Goal: Information Seeking & Learning: Learn about a topic

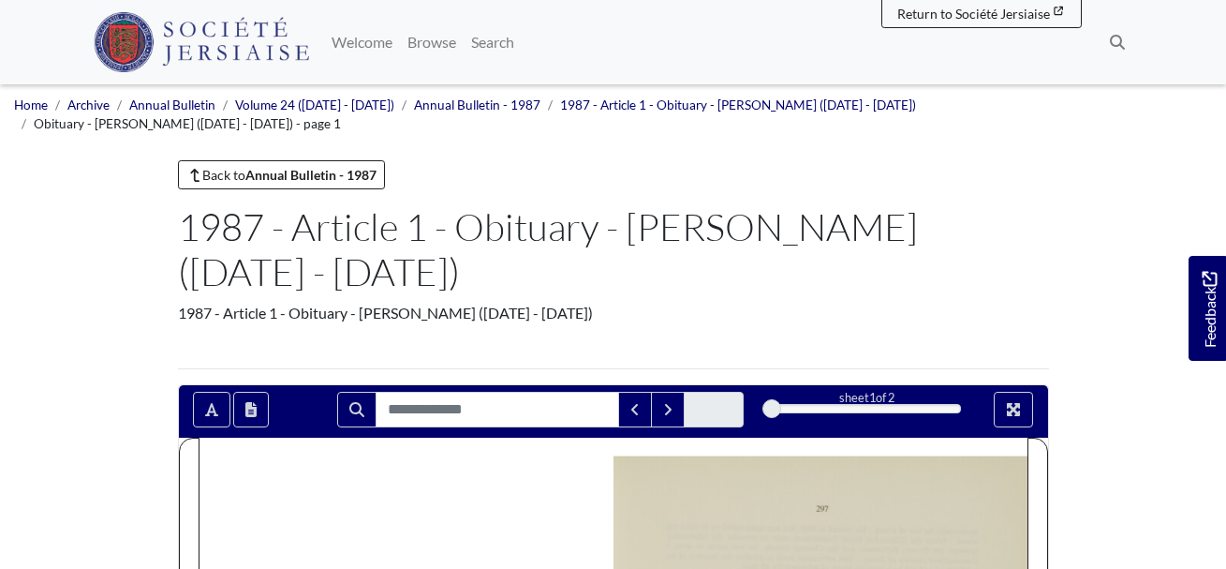
scroll to position [382, 0]
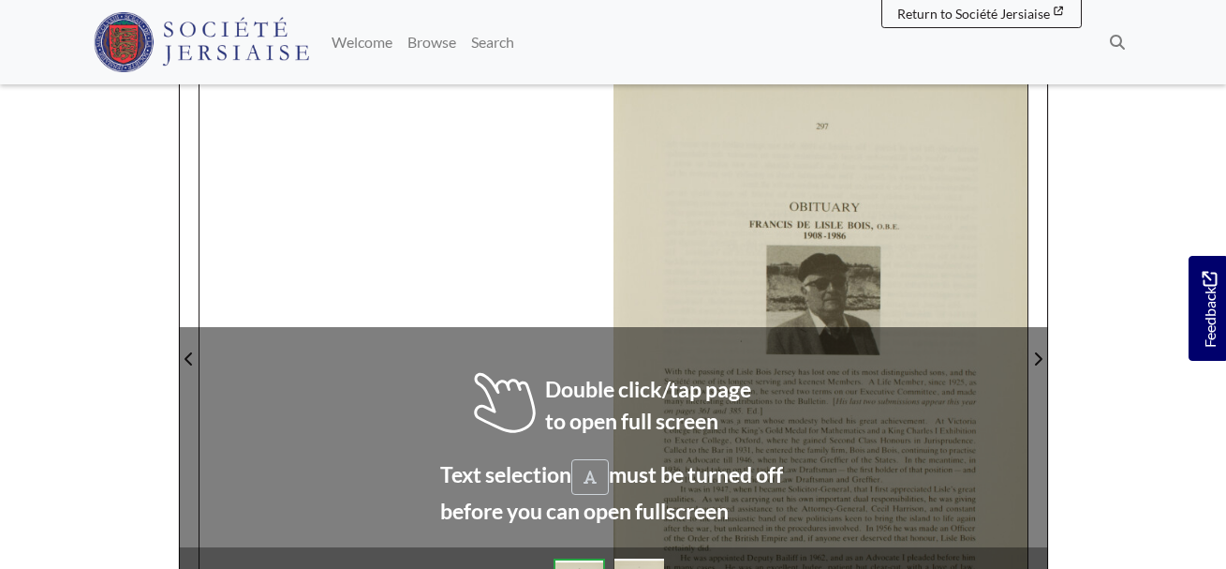
click at [939, 238] on div at bounding box center [821, 347] width 414 height 585
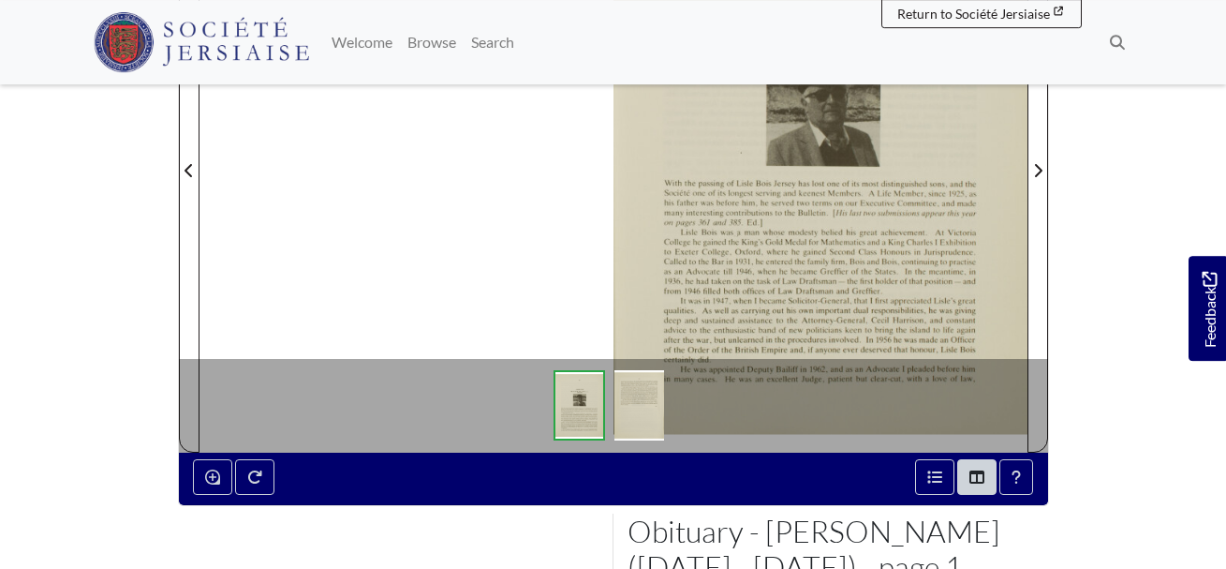
scroll to position [573, 0]
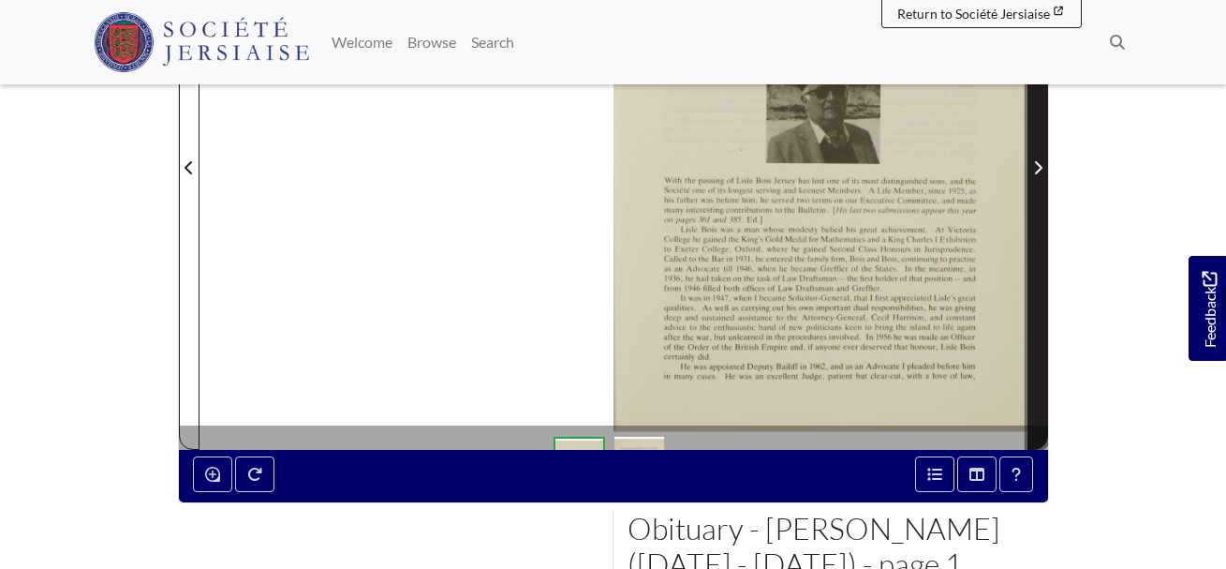
click at [1041, 157] on span "Next Page" at bounding box center [1038, 167] width 19 height 22
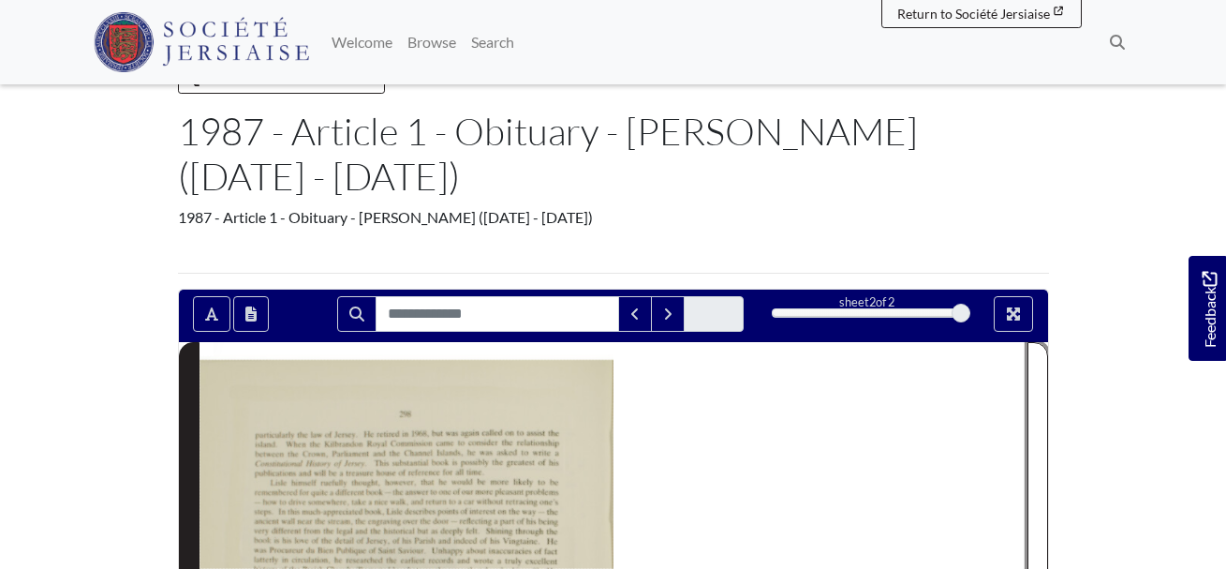
scroll to position [382, 0]
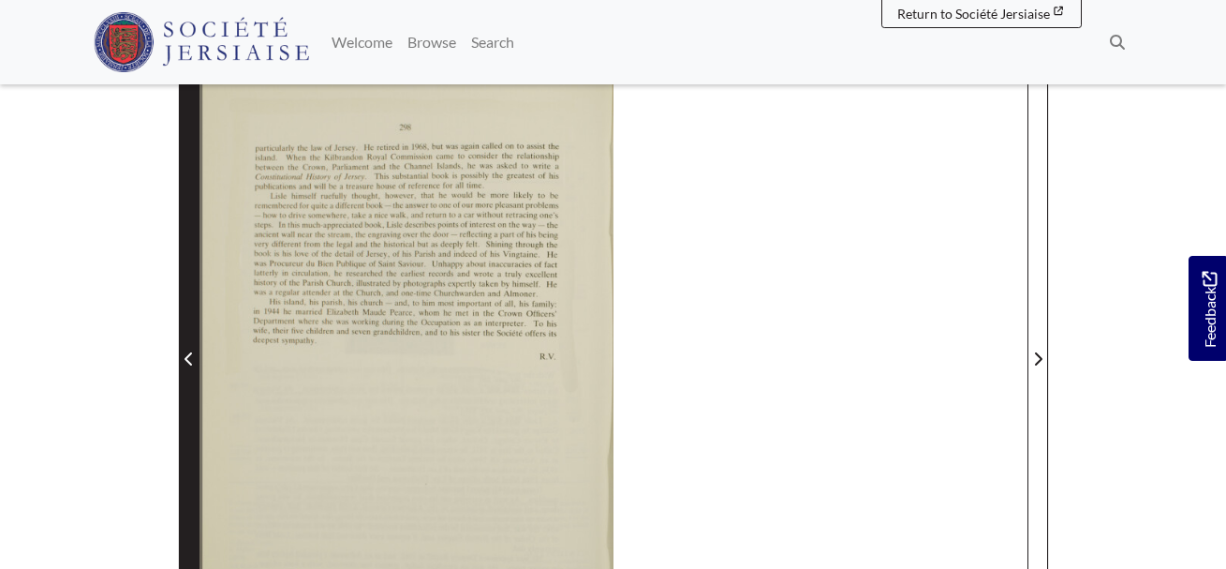
click at [190, 351] on icon "Previous Page" at bounding box center [189, 358] width 9 height 15
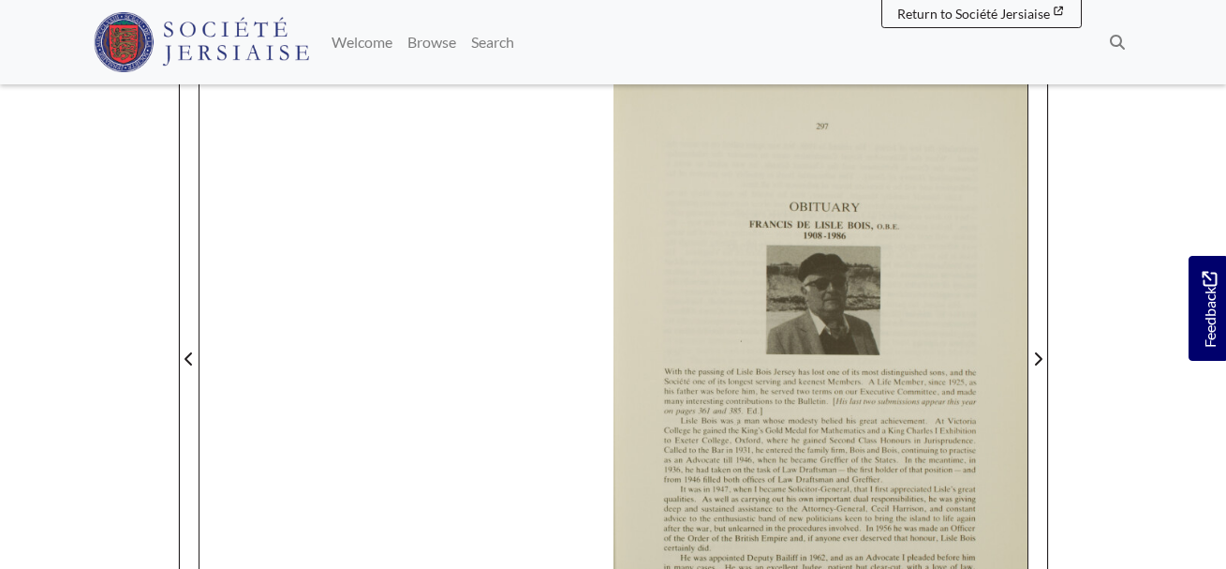
click at [857, 423] on div at bounding box center [821, 347] width 414 height 585
click at [856, 423] on div at bounding box center [821, 347] width 414 height 585
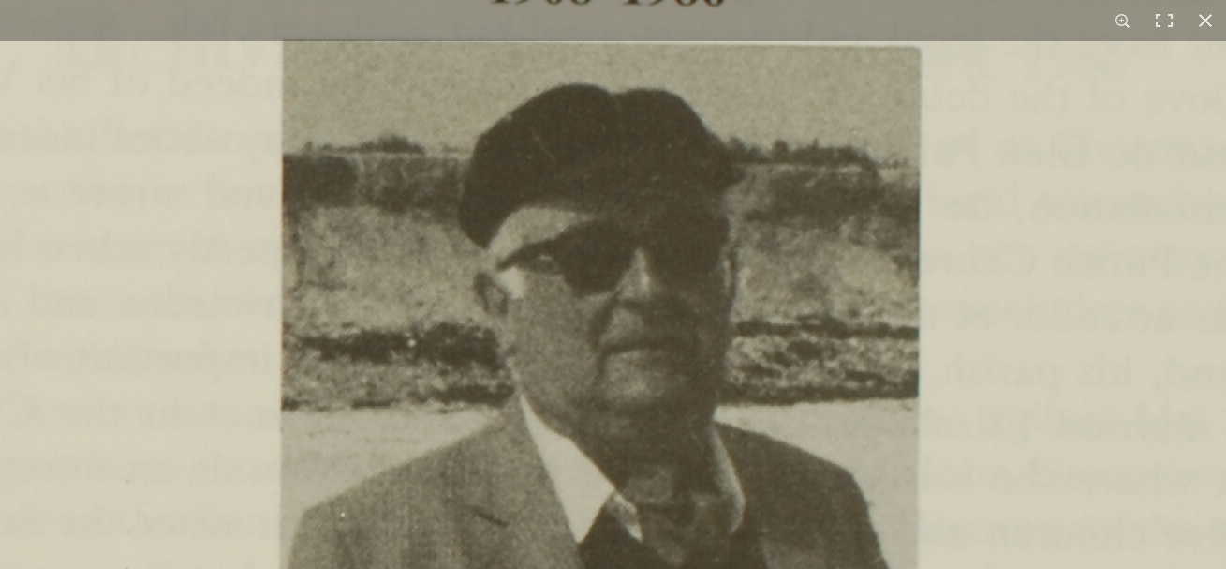
click at [860, 28] on div "1 / 1" at bounding box center [613, 284] width 1226 height 569
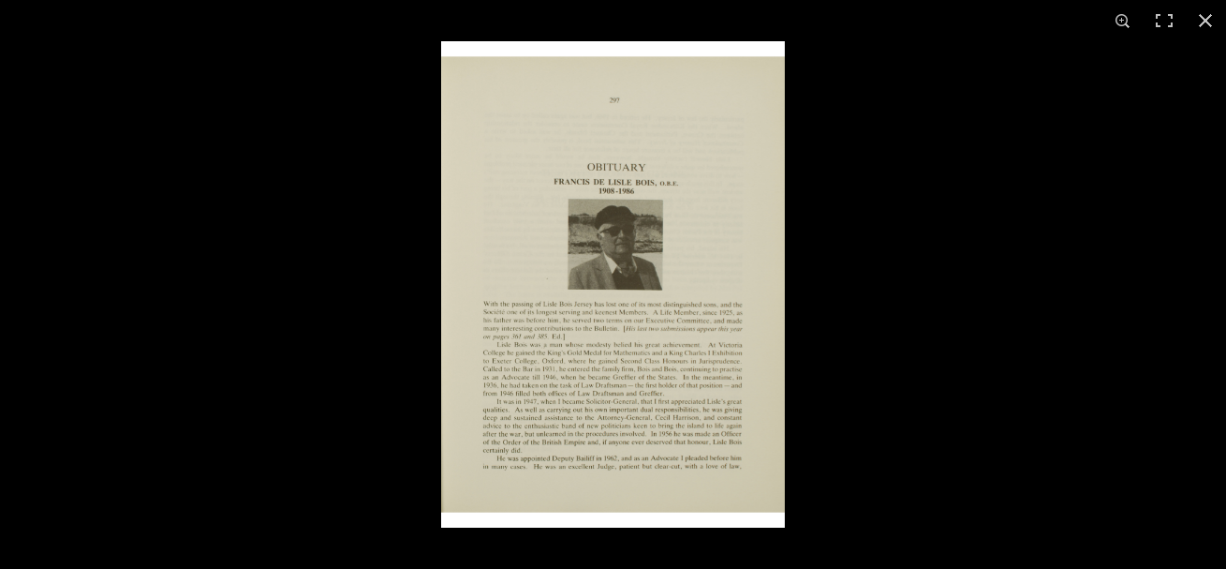
click at [568, 371] on img at bounding box center [613, 284] width 344 height 486
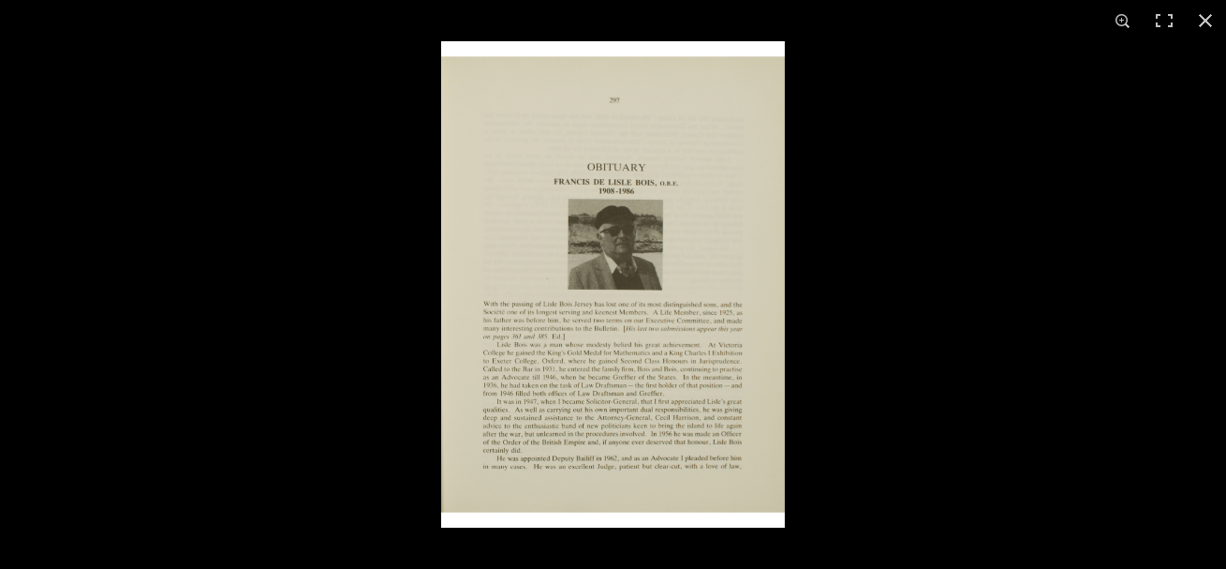
click at [742, 350] on img at bounding box center [613, 284] width 344 height 486
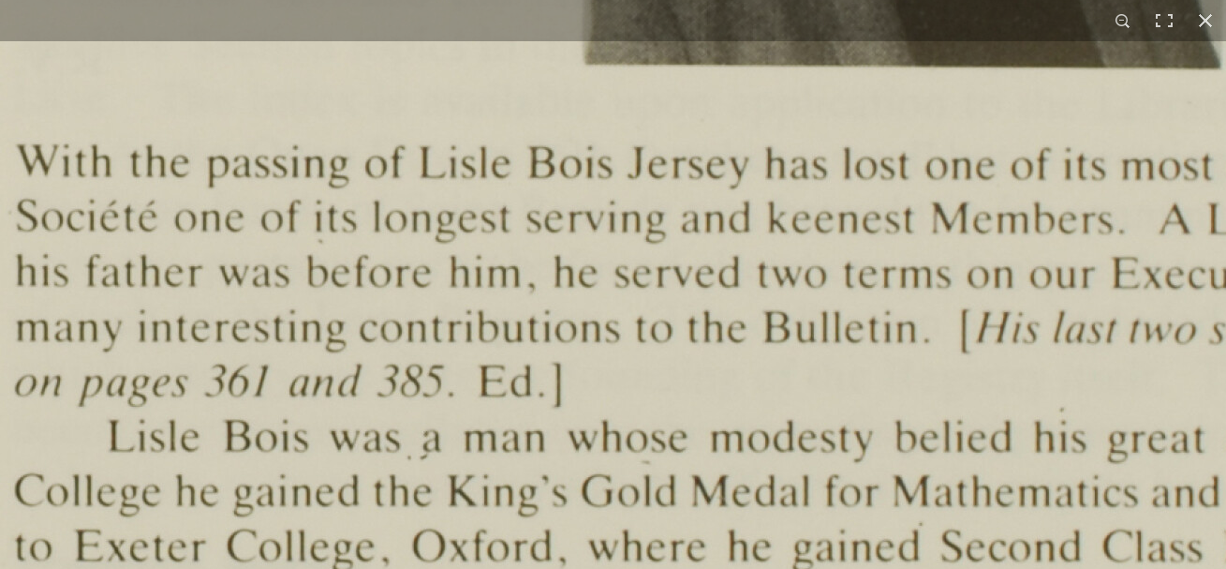
click at [703, 497] on img at bounding box center [889, 31] width 2318 height 3279
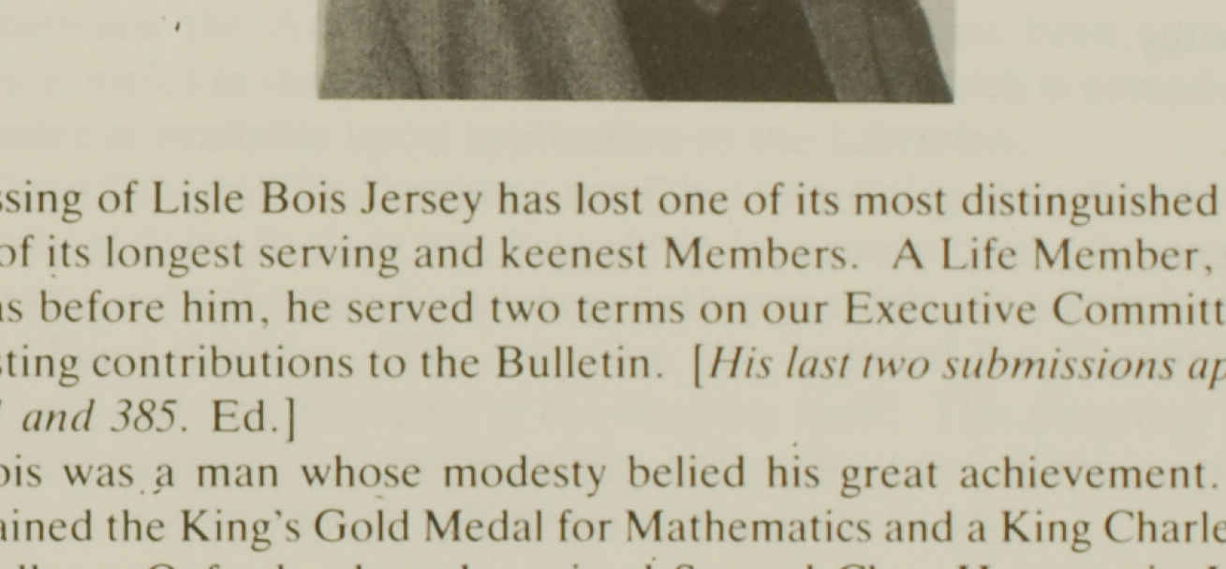
click at [376, 22] on div "1 / 1" at bounding box center [613, 284] width 1226 height 569
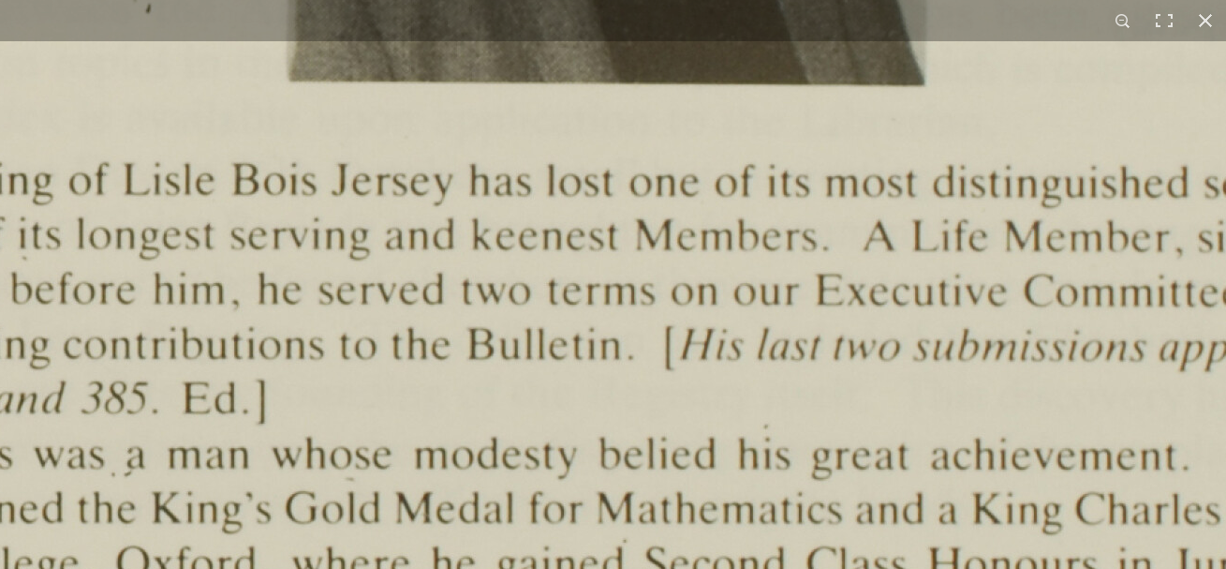
click at [556, 126] on img at bounding box center [593, 47] width 2318 height 3279
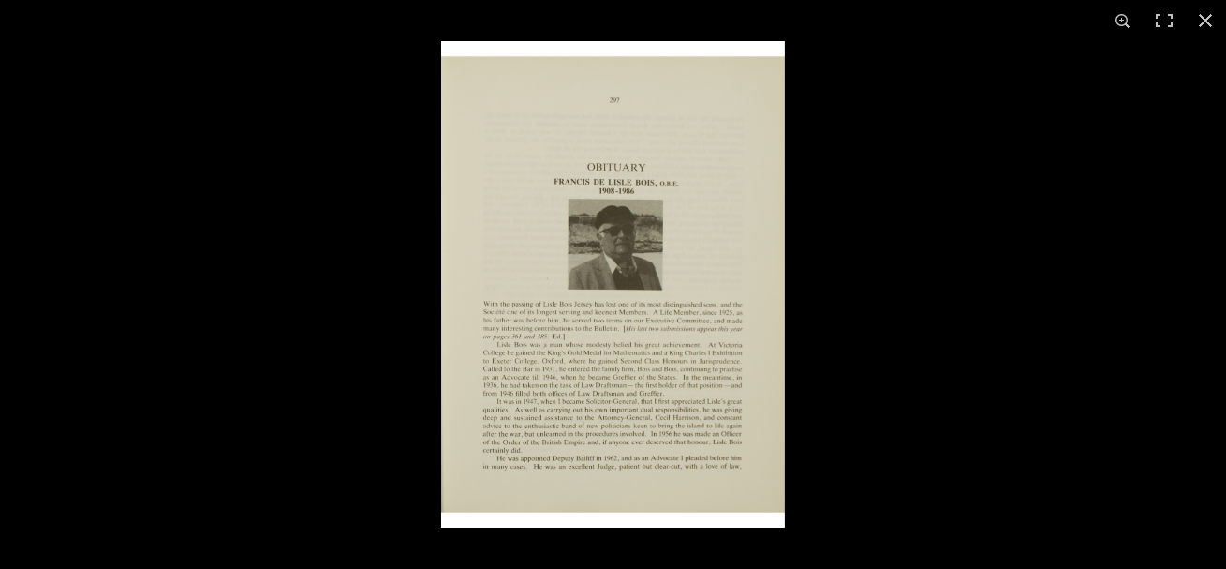
click at [376, 273] on div at bounding box center [613, 284] width 1226 height 569
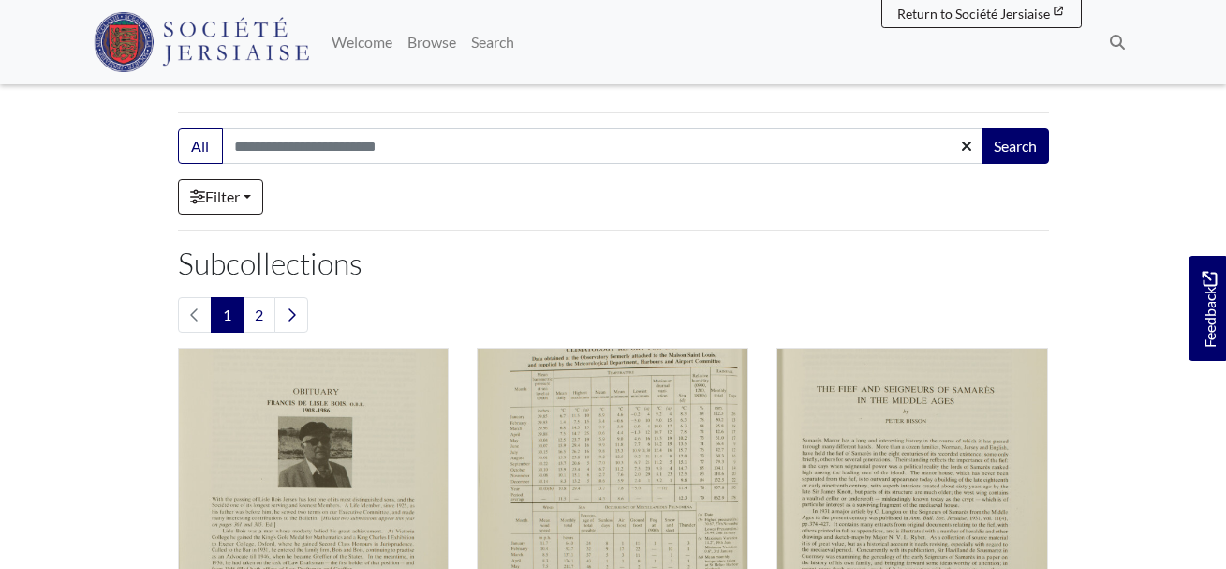
scroll to position [382, 0]
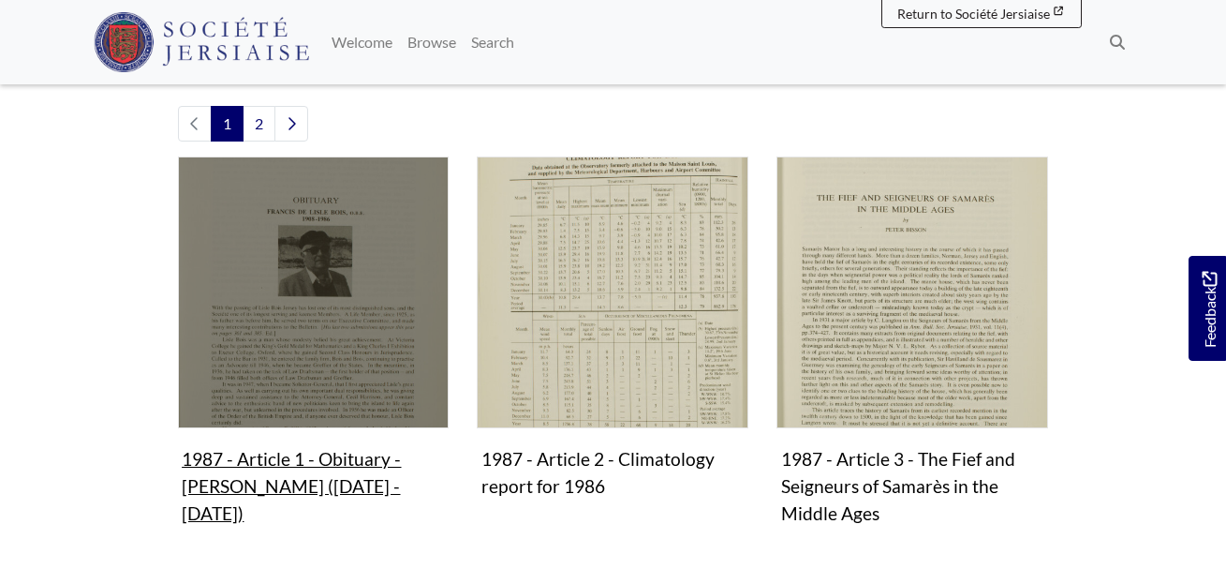
click at [273, 452] on figure "1987 - Article 1 - Obituary - Francis De Lisle Bois (1908 - 1986) Collection" at bounding box center [314, 343] width 272 height 375
